Goal: Check status: Check status

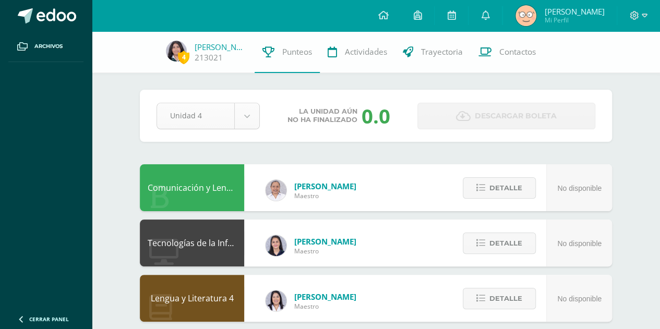
select select "Unidad 3"
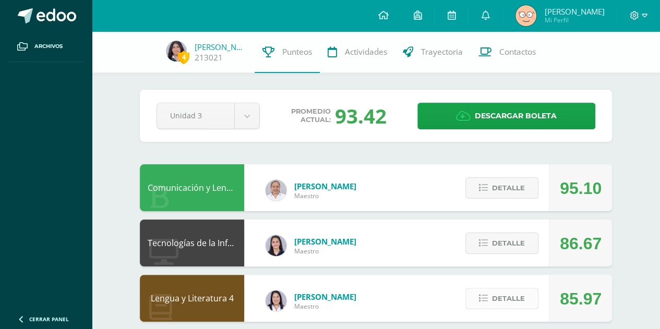
click at [503, 297] on span "Detalle" at bounding box center [508, 298] width 33 height 19
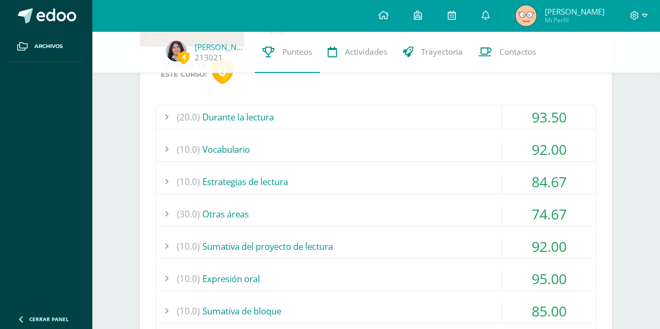
scroll to position [282, 0]
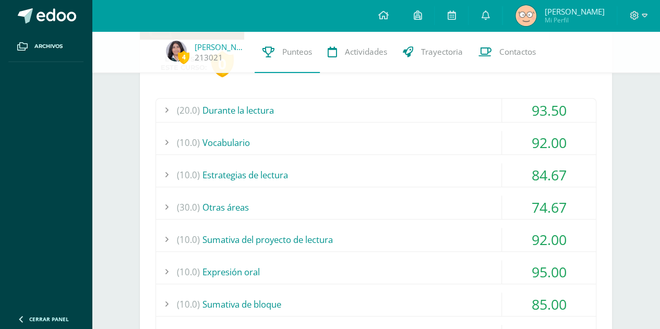
click at [489, 208] on div "(30.0) Otras áreas" at bounding box center [376, 207] width 440 height 23
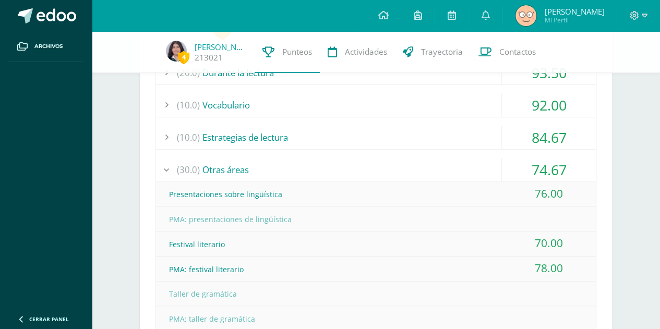
scroll to position [322, 0]
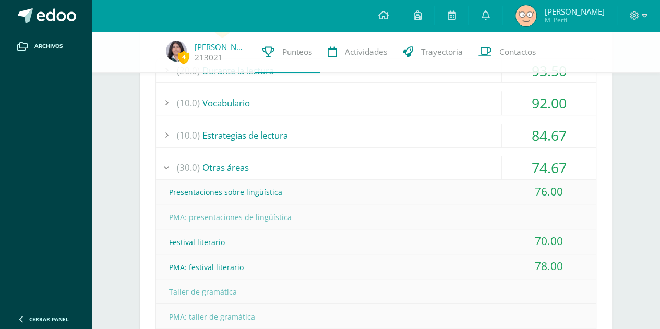
click at [176, 168] on div at bounding box center [166, 167] width 21 height 23
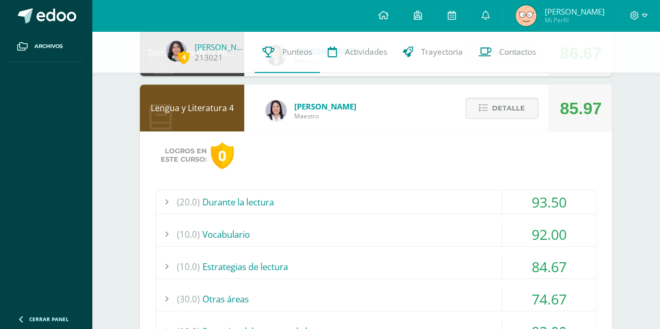
scroll to position [183, 0]
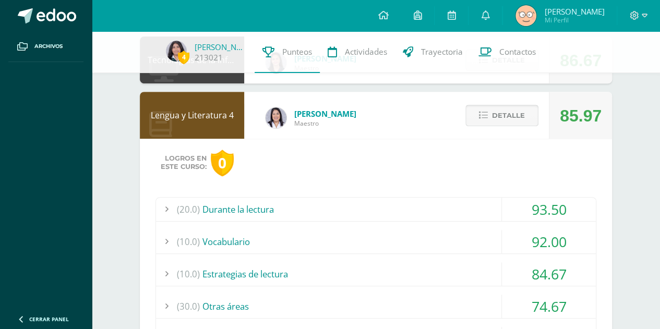
click at [508, 115] on span "Detalle" at bounding box center [508, 115] width 33 height 19
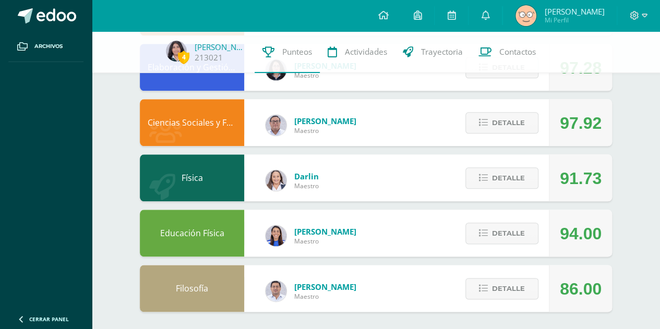
scroll to position [511, 0]
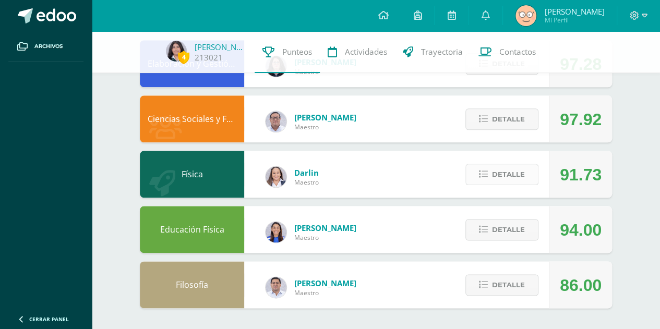
click at [507, 179] on span "Detalle" at bounding box center [508, 174] width 33 height 19
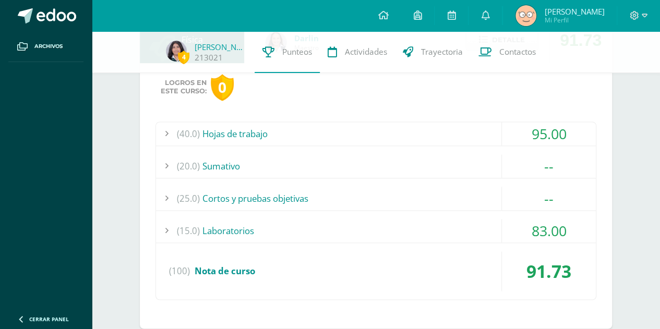
scroll to position [669, 0]
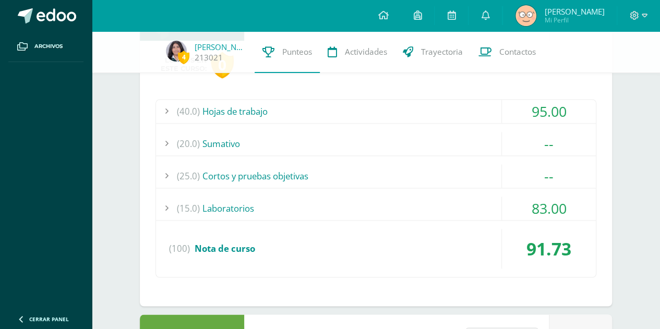
click at [456, 145] on div "(20.0) Sumativo" at bounding box center [376, 143] width 440 height 23
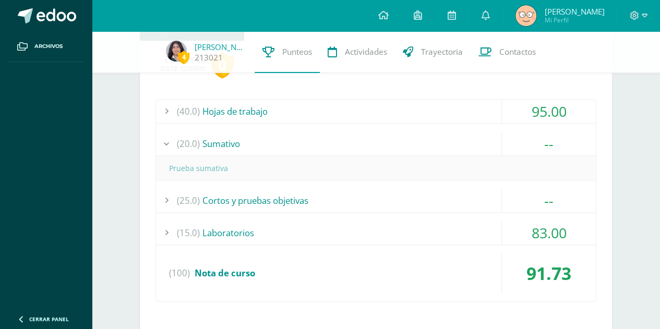
click at [454, 137] on div "(20.0) Sumativo" at bounding box center [376, 143] width 440 height 23
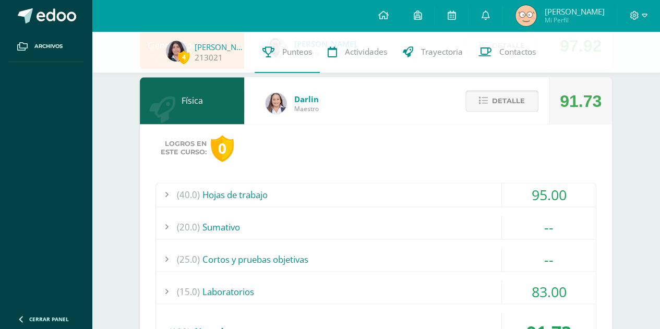
click at [523, 109] on span "Detalle" at bounding box center [508, 100] width 33 height 19
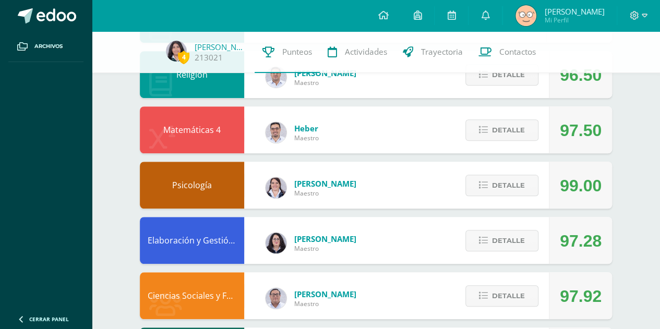
scroll to position [325, 0]
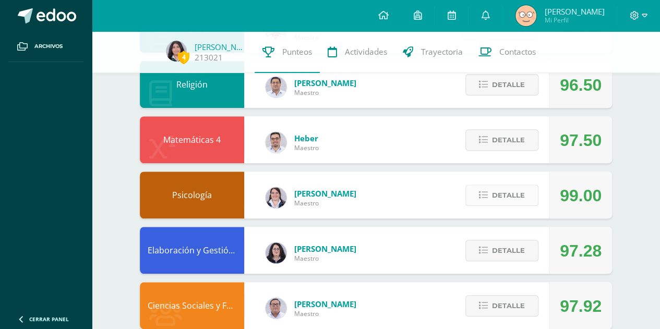
click at [509, 196] on span "Detalle" at bounding box center [508, 195] width 33 height 19
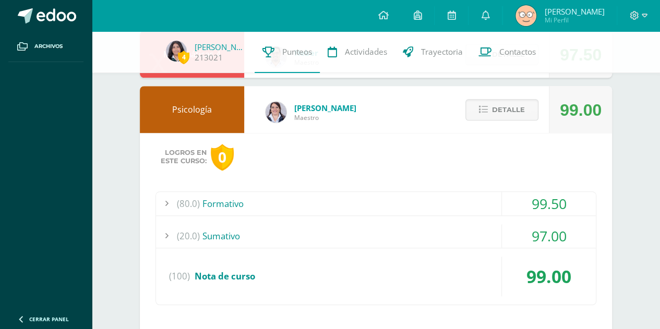
click at [477, 202] on div "(80.0) Formativo" at bounding box center [376, 203] width 440 height 23
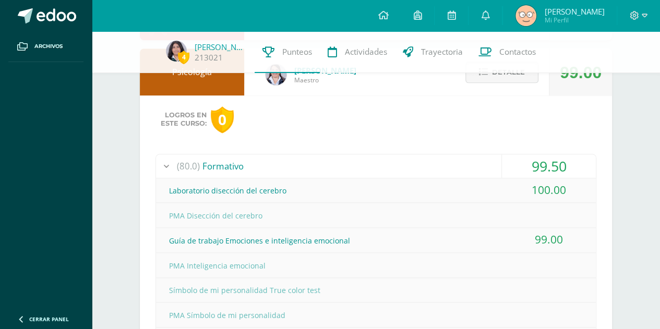
scroll to position [447, 0]
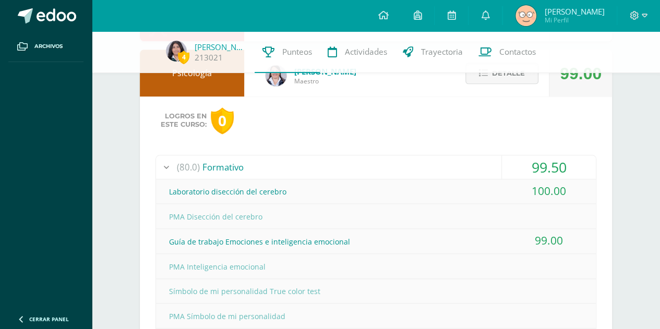
click at [472, 175] on div "(80.0) Formativo" at bounding box center [376, 167] width 440 height 23
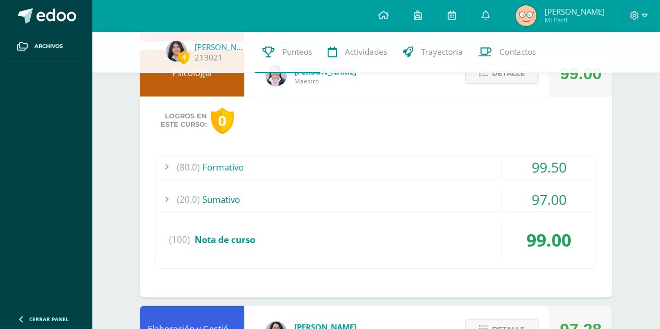
click at [462, 198] on div "(20.0) Sumativo" at bounding box center [376, 199] width 440 height 23
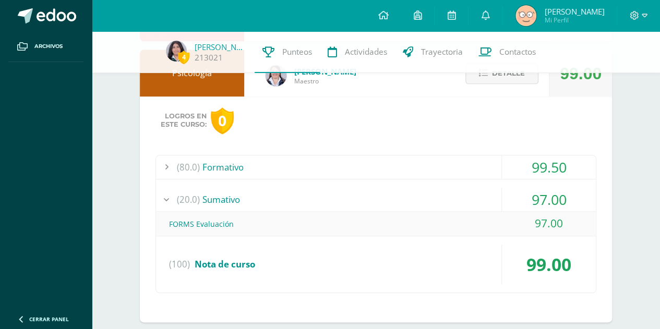
click at [473, 196] on div "(20.0) Sumativo" at bounding box center [376, 199] width 440 height 23
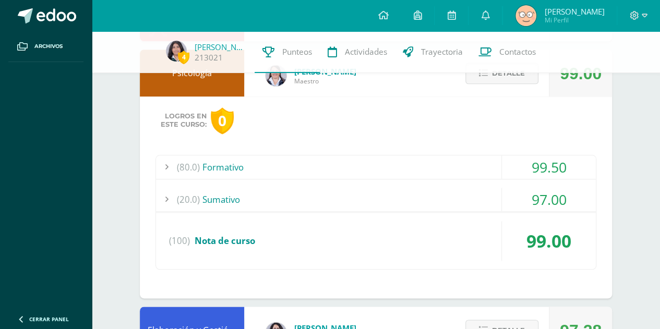
click at [491, 163] on div "(80.0) Formativo" at bounding box center [376, 167] width 440 height 23
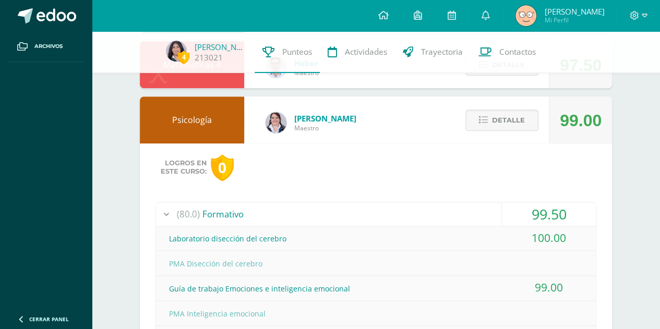
scroll to position [383, 0]
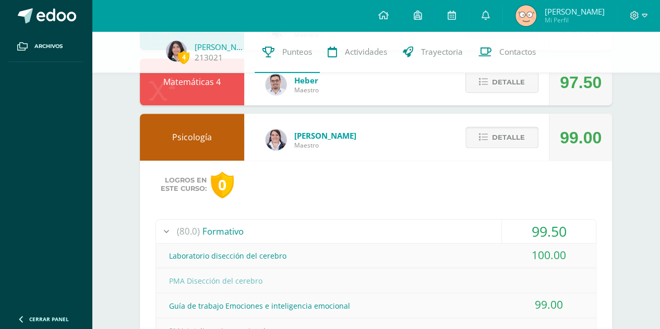
click at [508, 146] on span "Detalle" at bounding box center [508, 137] width 33 height 19
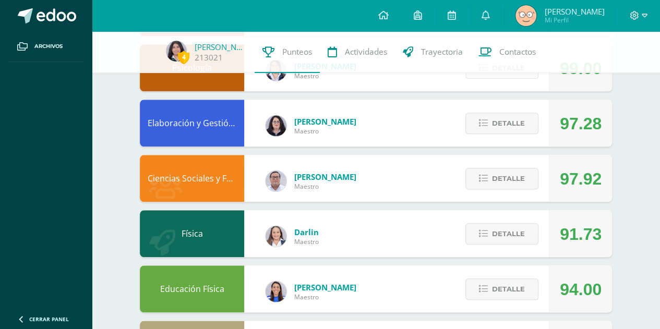
scroll to position [446, 0]
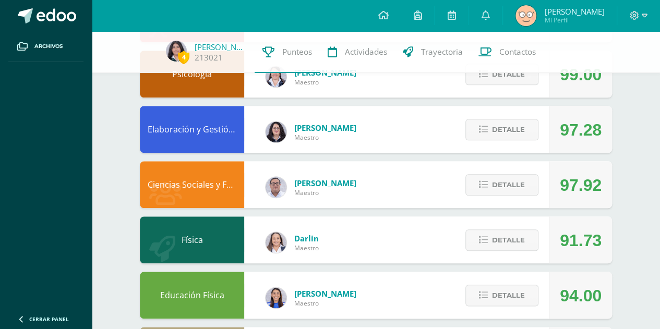
click at [575, 252] on div "91.73" at bounding box center [581, 240] width 42 height 47
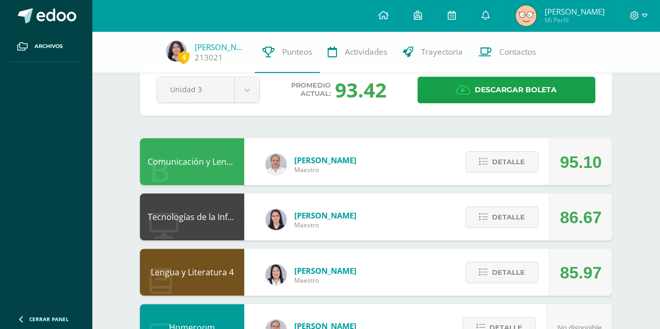
scroll to position [0, 0]
